Goal: Task Accomplishment & Management: Use online tool/utility

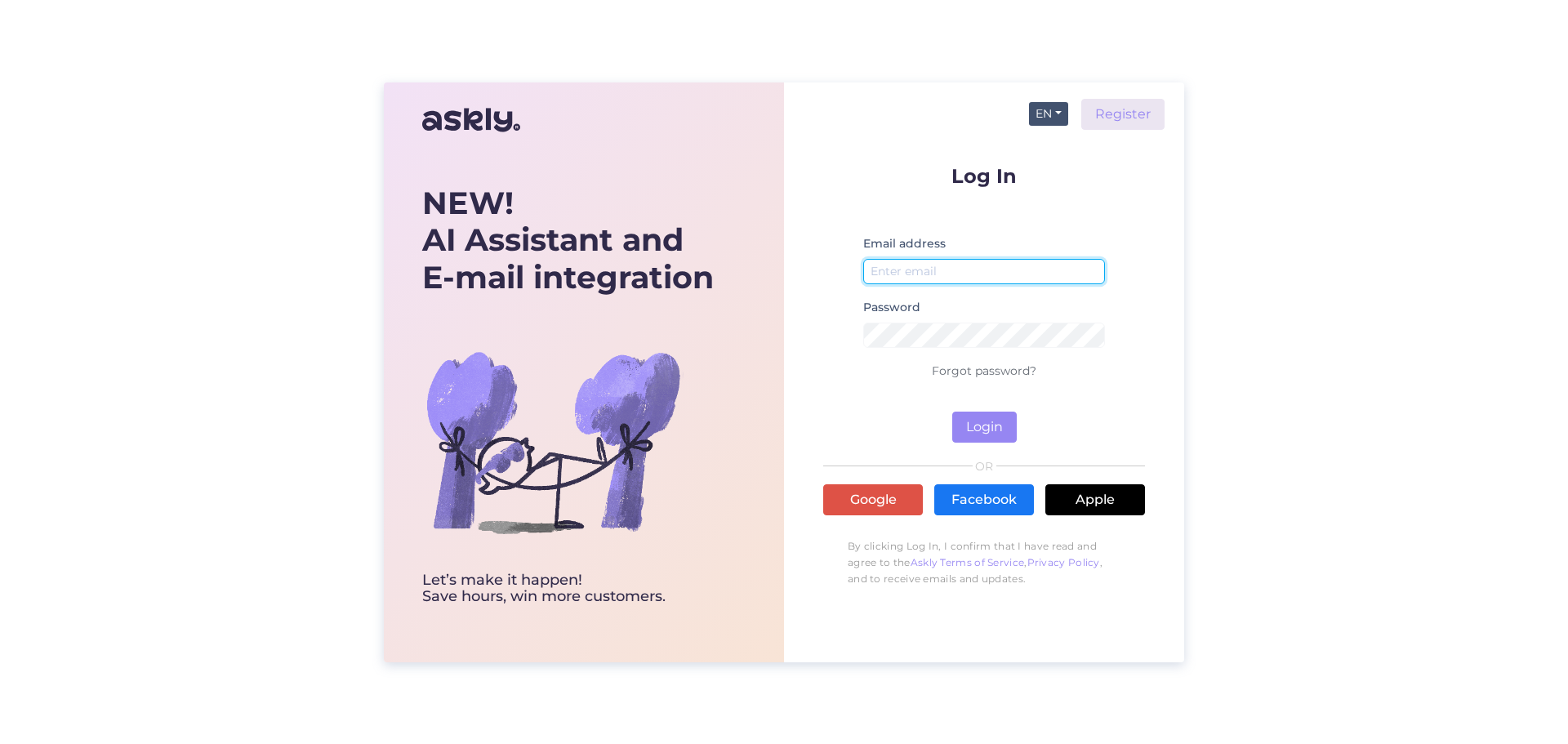
type input "[EMAIL_ADDRESS][DOMAIN_NAME]"
click at [1045, 111] on button "EN" at bounding box center [1048, 114] width 40 height 24
click at [1045, 139] on link "ET" at bounding box center [1041, 147] width 55 height 26
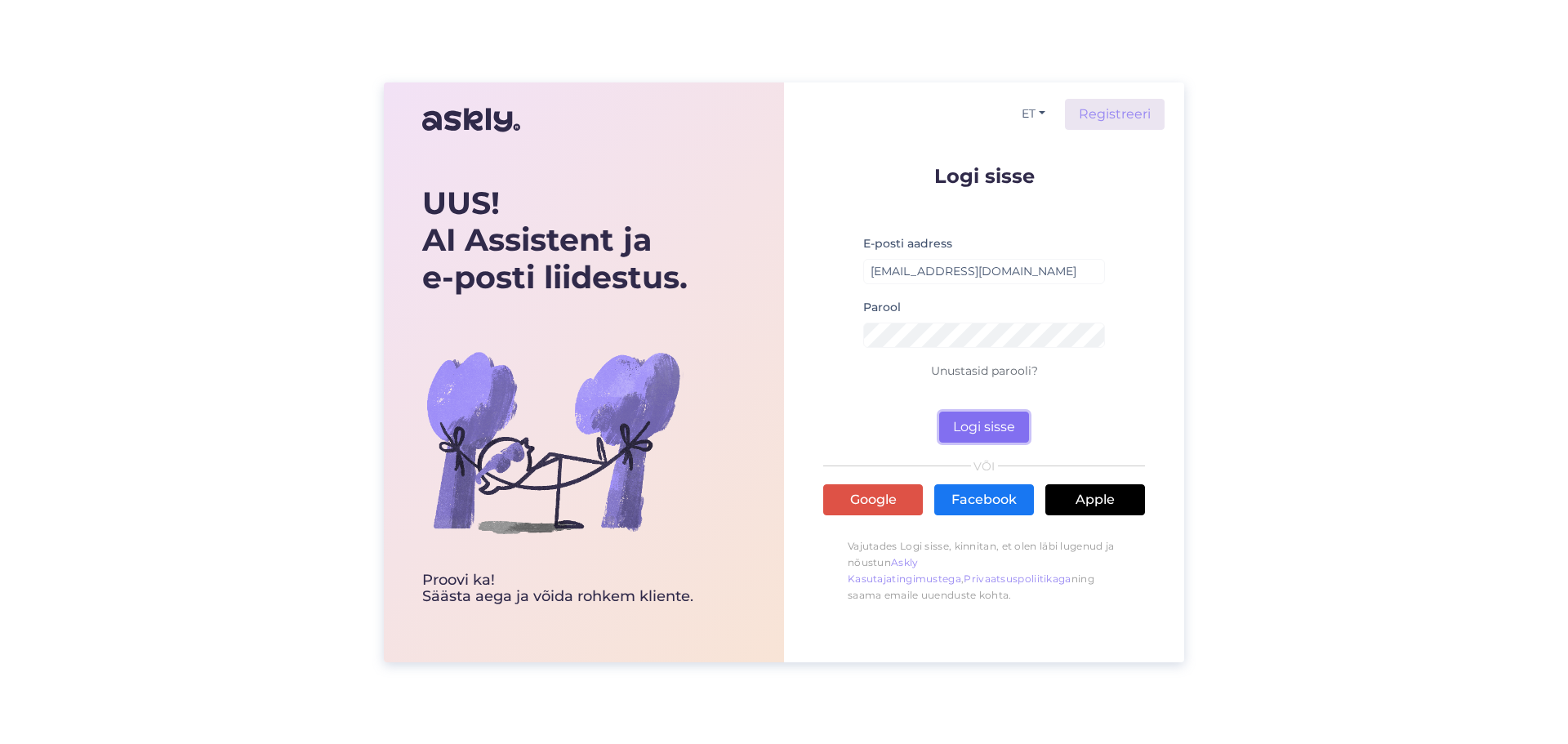
click at [1006, 419] on button "Logi sisse" at bounding box center [985, 427] width 90 height 31
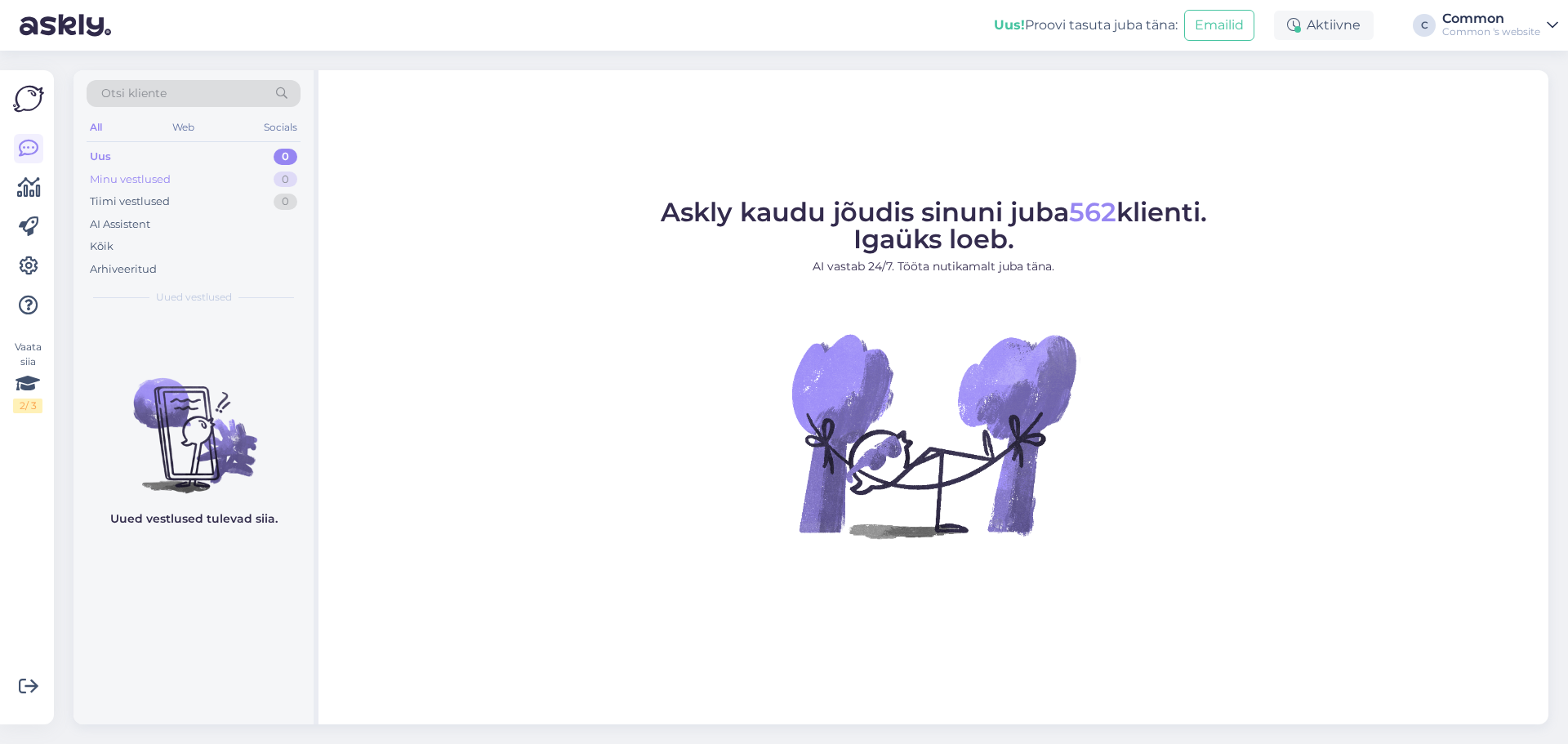
click at [206, 185] on div "Minu vestlused 0" at bounding box center [193, 179] width 214 height 23
click at [201, 199] on div "Tiimi vestlused 0" at bounding box center [193, 201] width 214 height 23
click at [183, 222] on div "AI Assistent" at bounding box center [193, 224] width 214 height 23
click at [166, 245] on div "Kõik" at bounding box center [193, 246] width 214 height 23
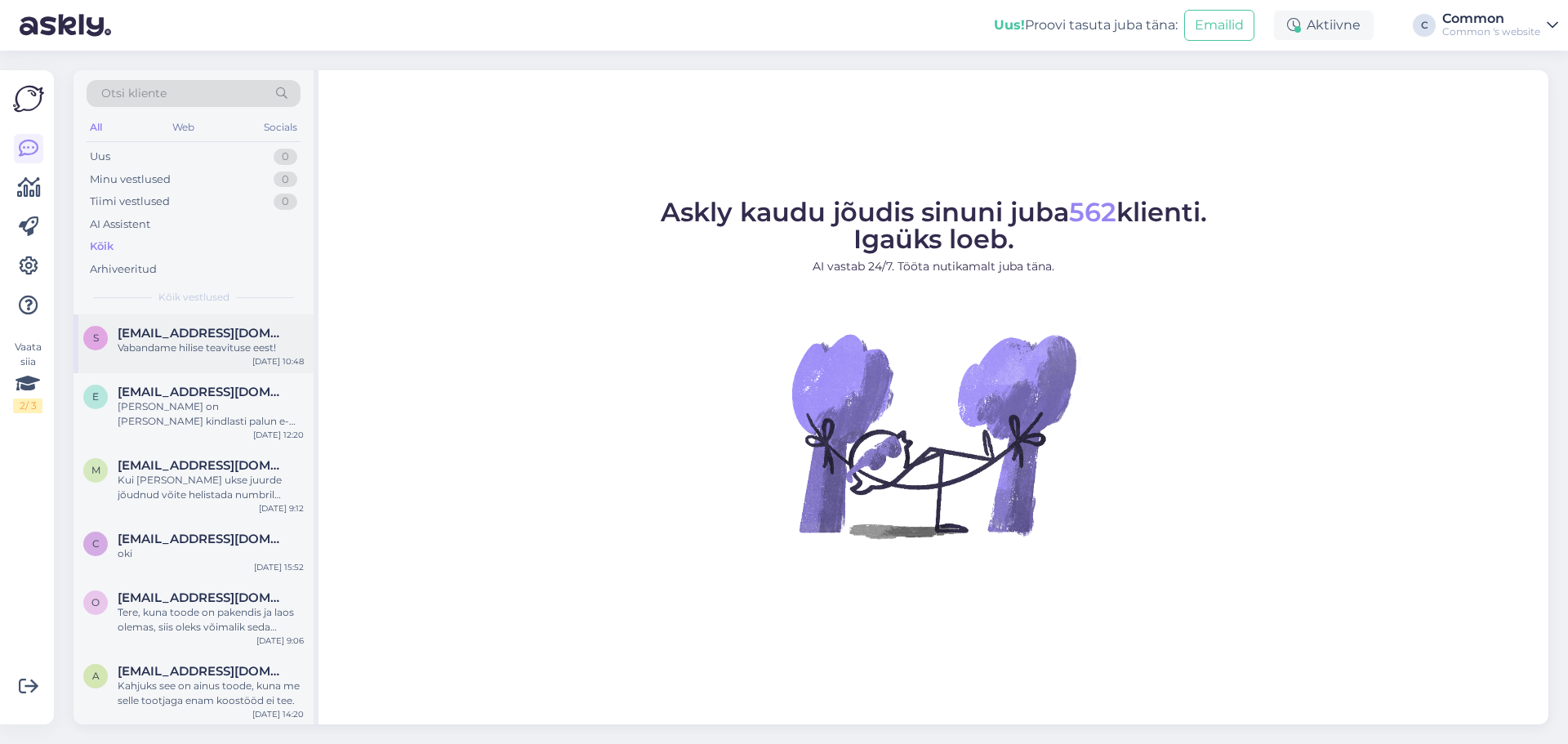
click at [187, 342] on div "Vabandame hilise teavituse eest!" at bounding box center [211, 348] width 186 height 15
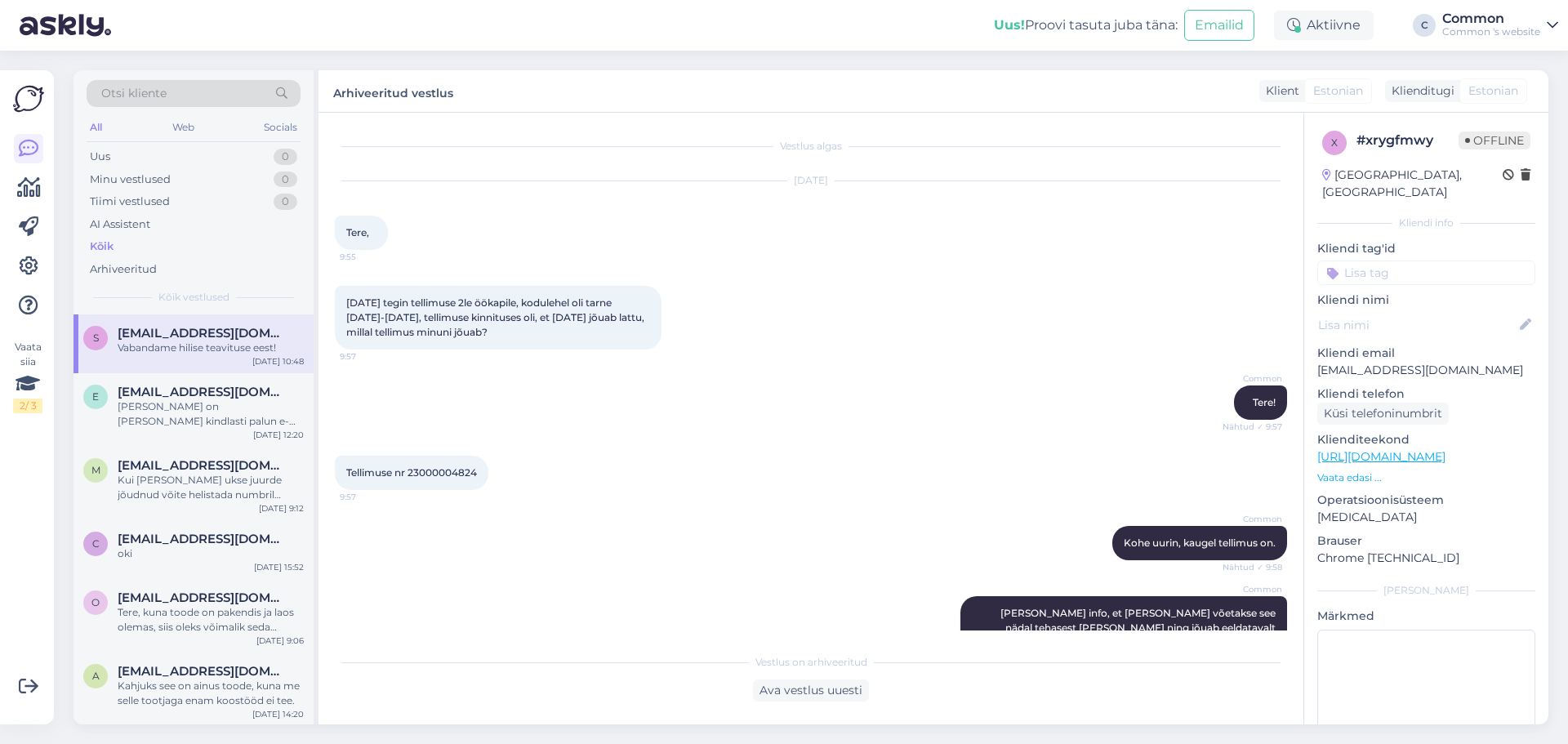
scroll to position [343, 0]
